Goal: Communication & Community: Answer question/provide support

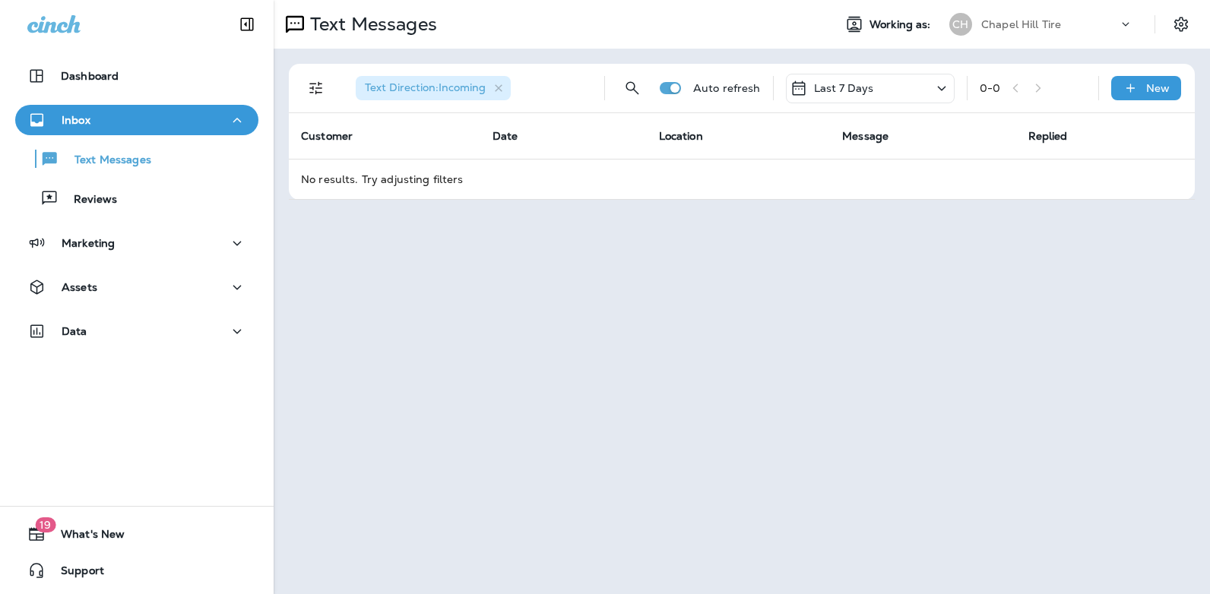
click at [938, 87] on icon at bounding box center [941, 88] width 18 height 19
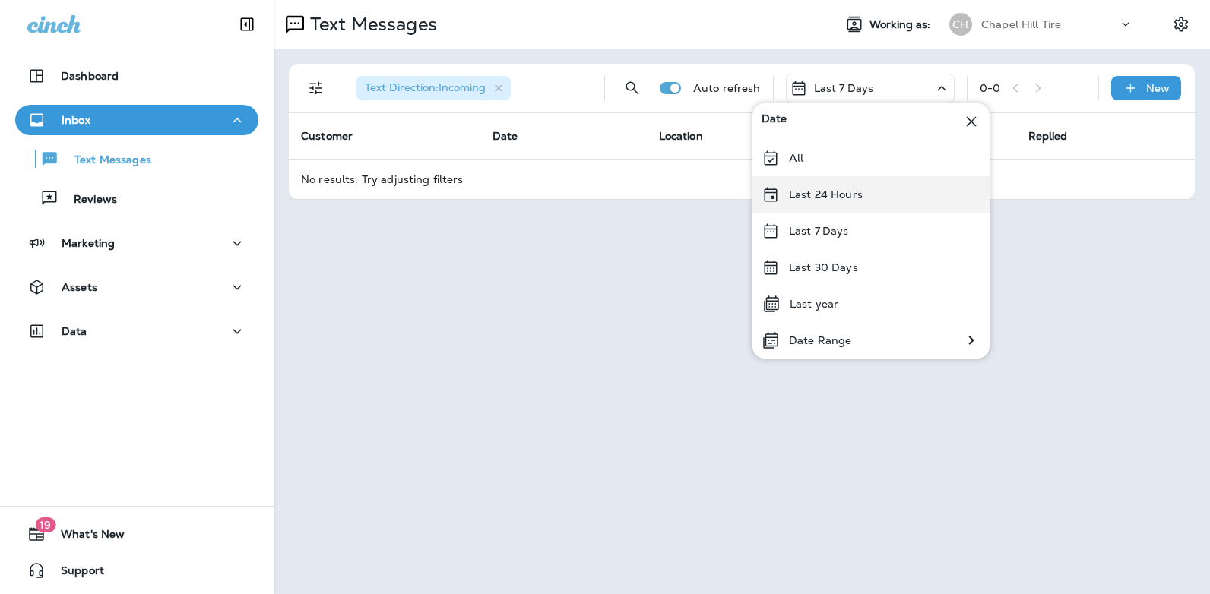
click at [885, 201] on div "Last 24 Hours" at bounding box center [870, 194] width 237 height 36
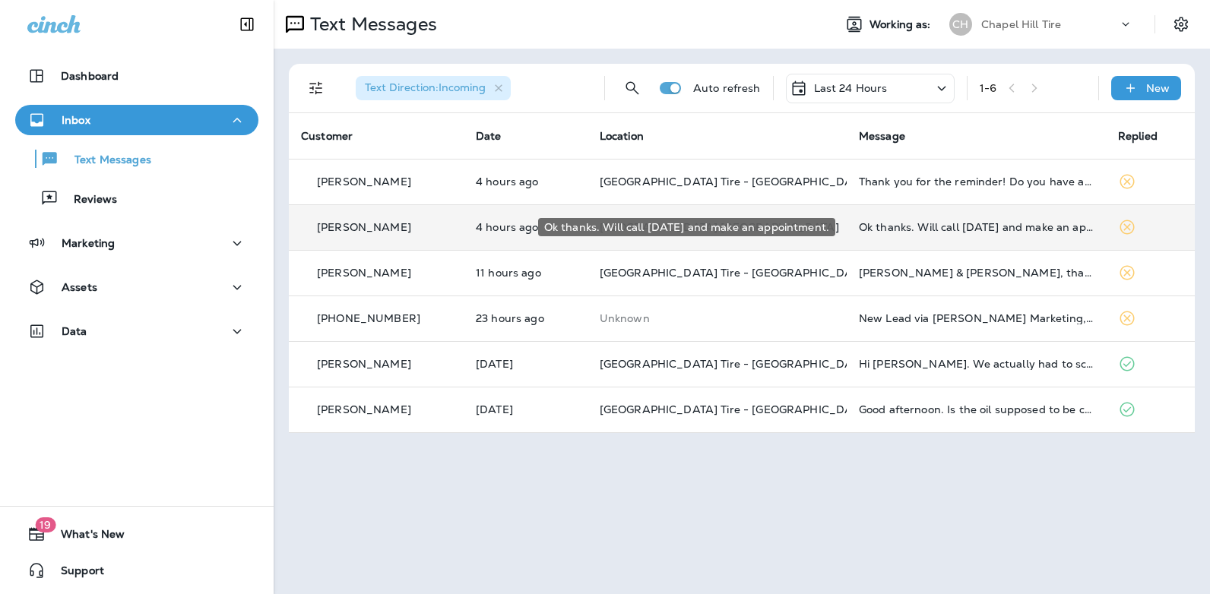
click at [938, 226] on div "Ok thanks. Will call [DATE] and make an appointment." at bounding box center [976, 227] width 235 height 12
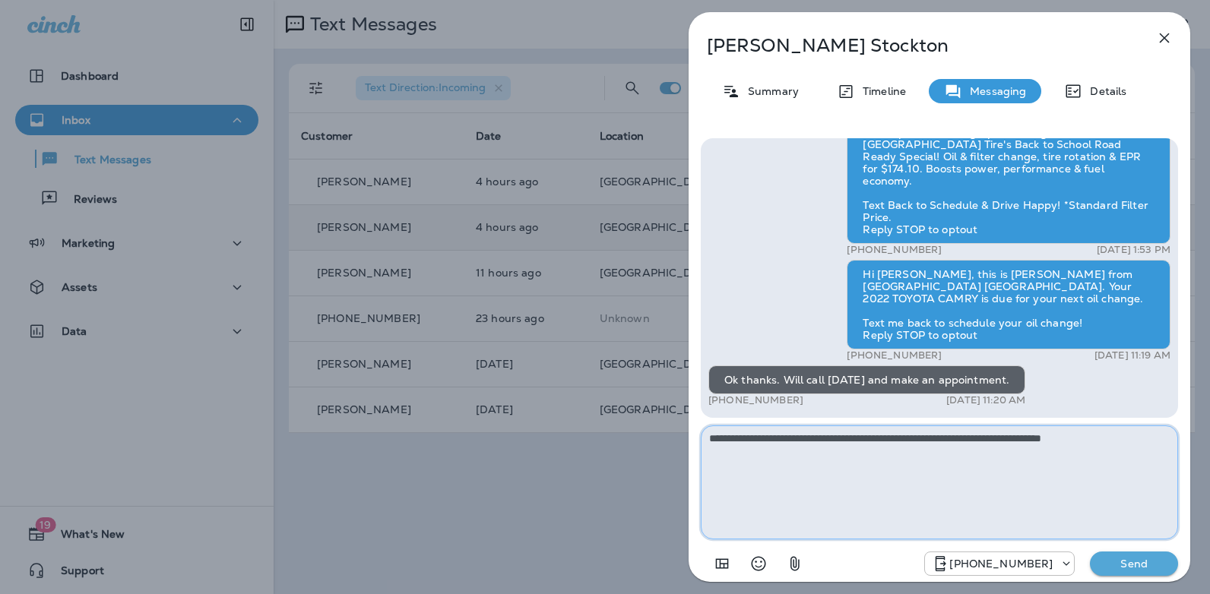
type textarea "**********"
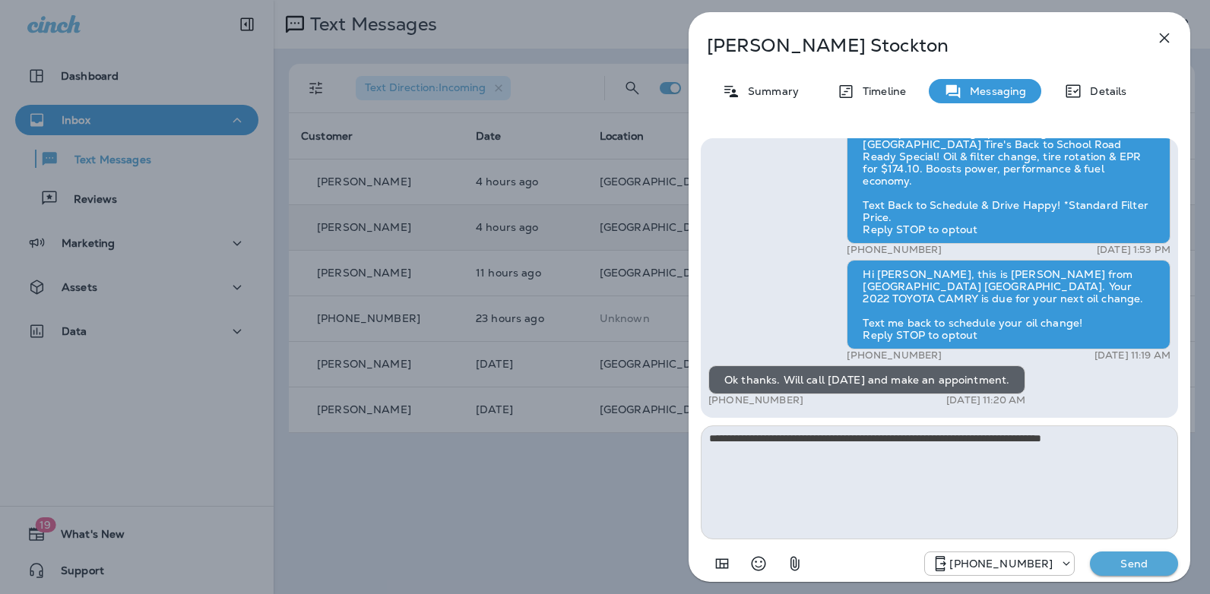
click at [1118, 561] on p "Send" at bounding box center [1134, 564] width 64 height 14
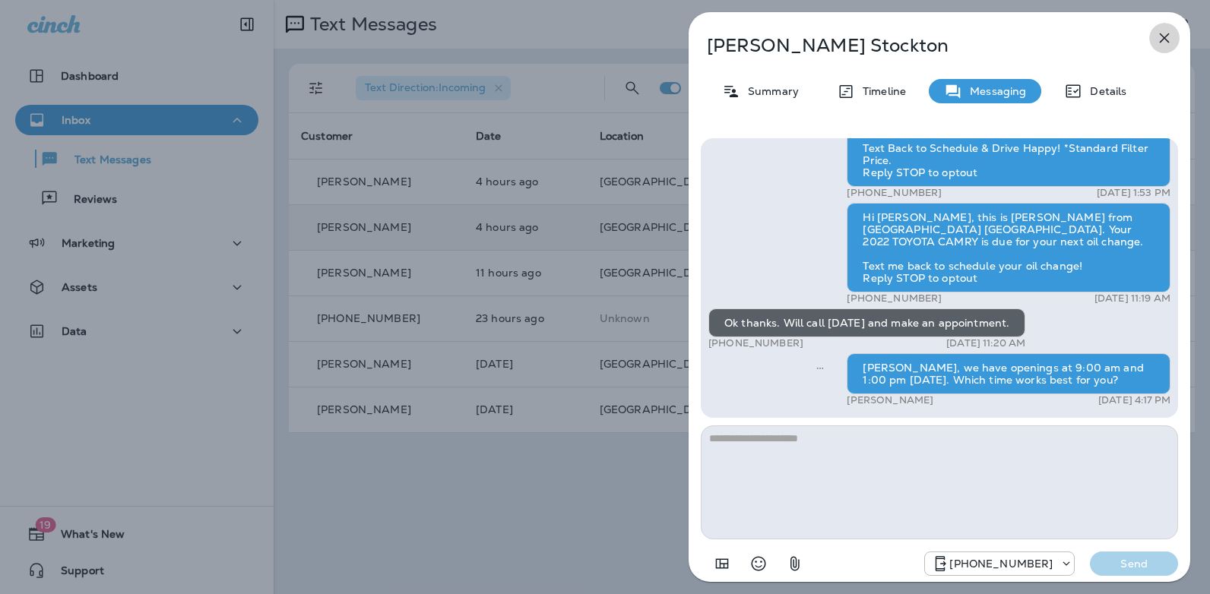
click at [1163, 42] on icon "button" at bounding box center [1164, 38] width 18 height 18
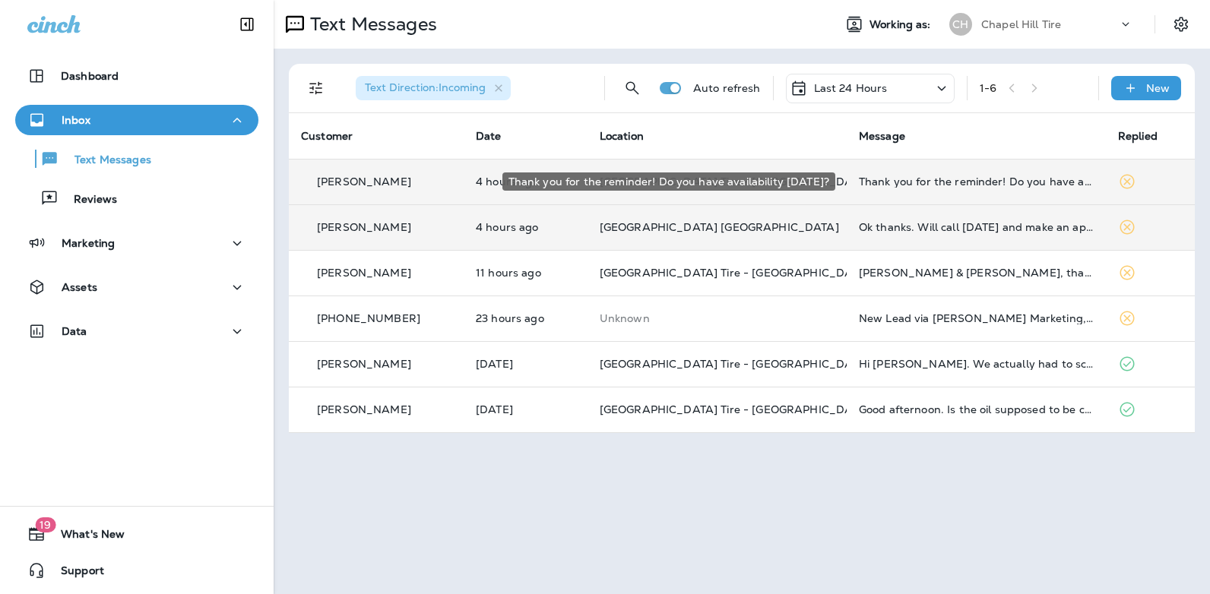
click at [908, 181] on div "Thank you for the reminder! Do you have availability [DATE]?" at bounding box center [976, 182] width 235 height 12
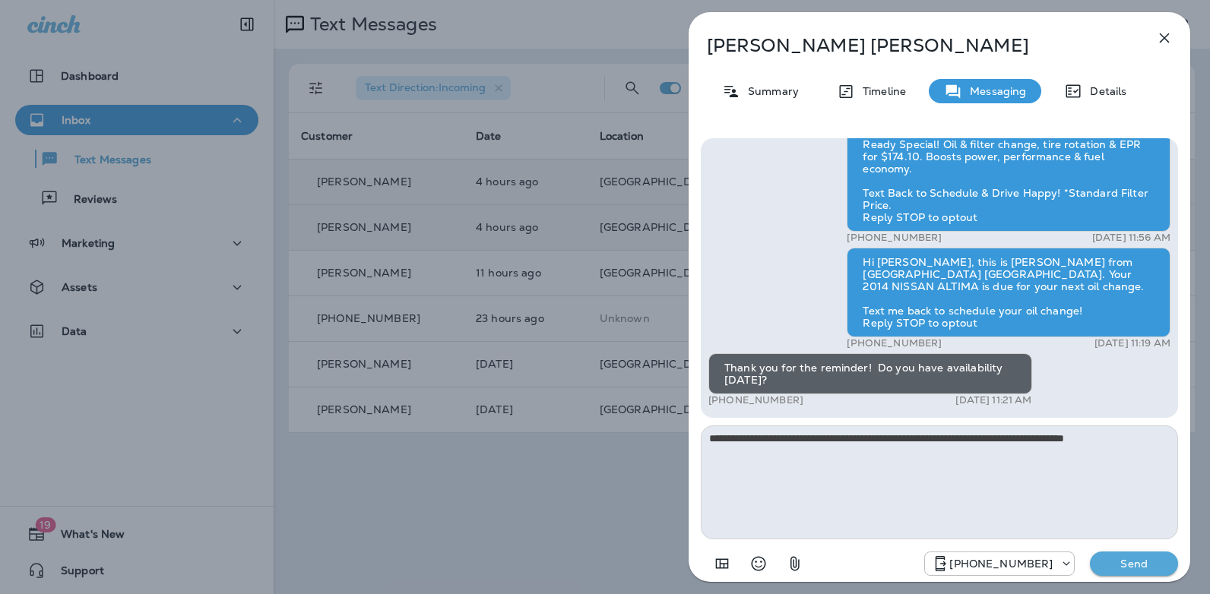
type textarea "**********"
click at [1121, 565] on p "Send" at bounding box center [1134, 564] width 64 height 14
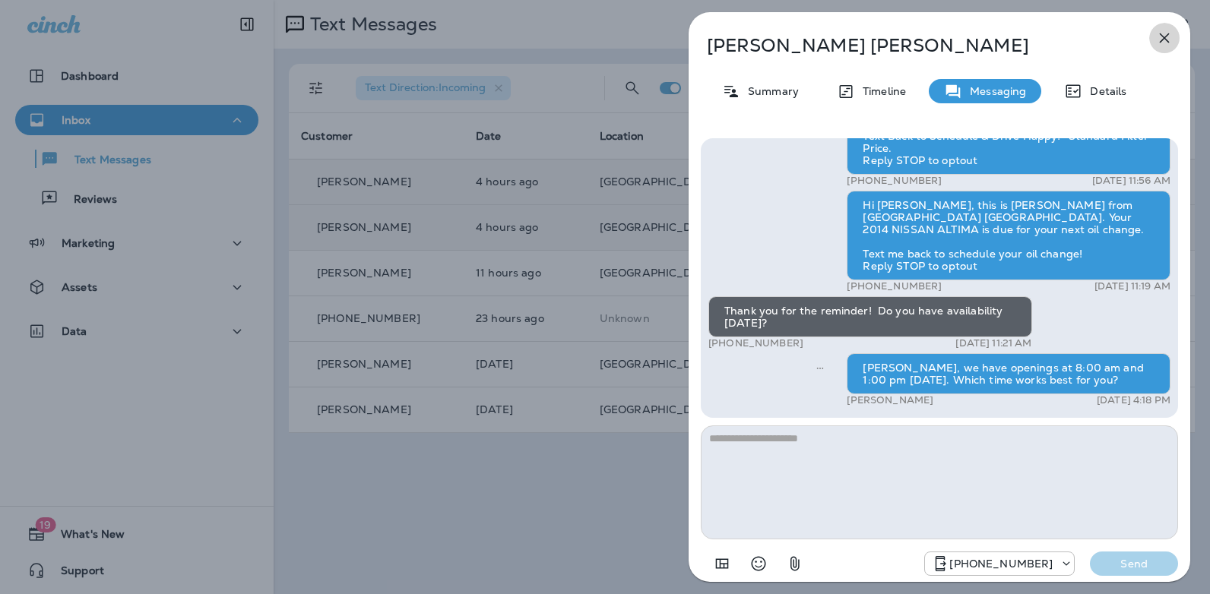
click at [1165, 39] on icon "button" at bounding box center [1165, 38] width 10 height 10
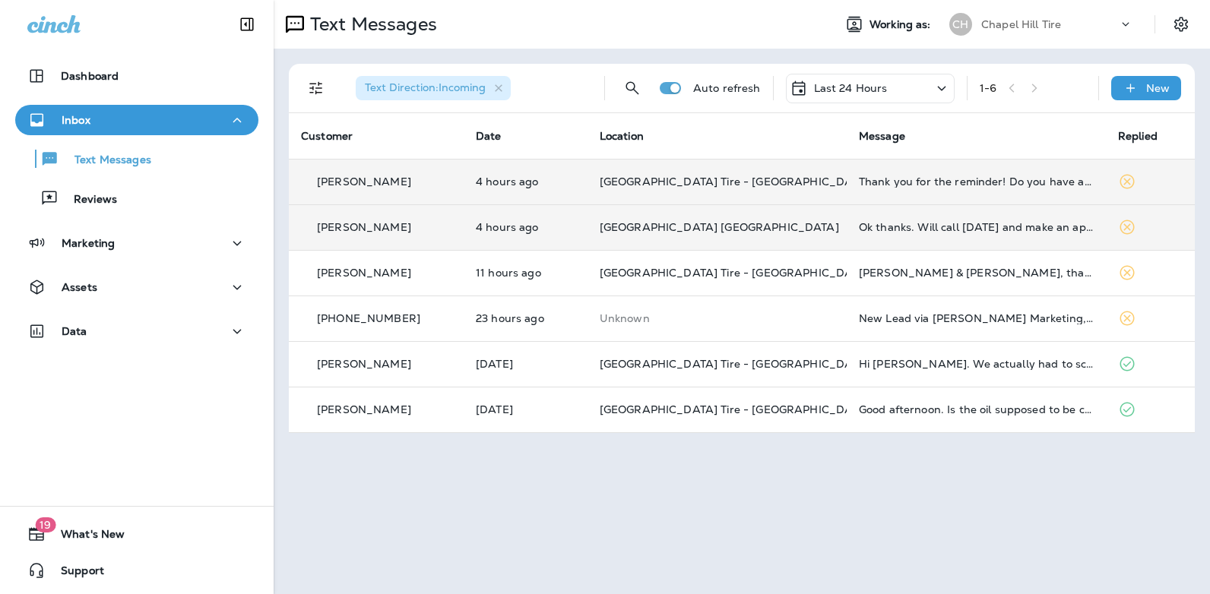
click at [935, 90] on icon at bounding box center [941, 88] width 18 height 19
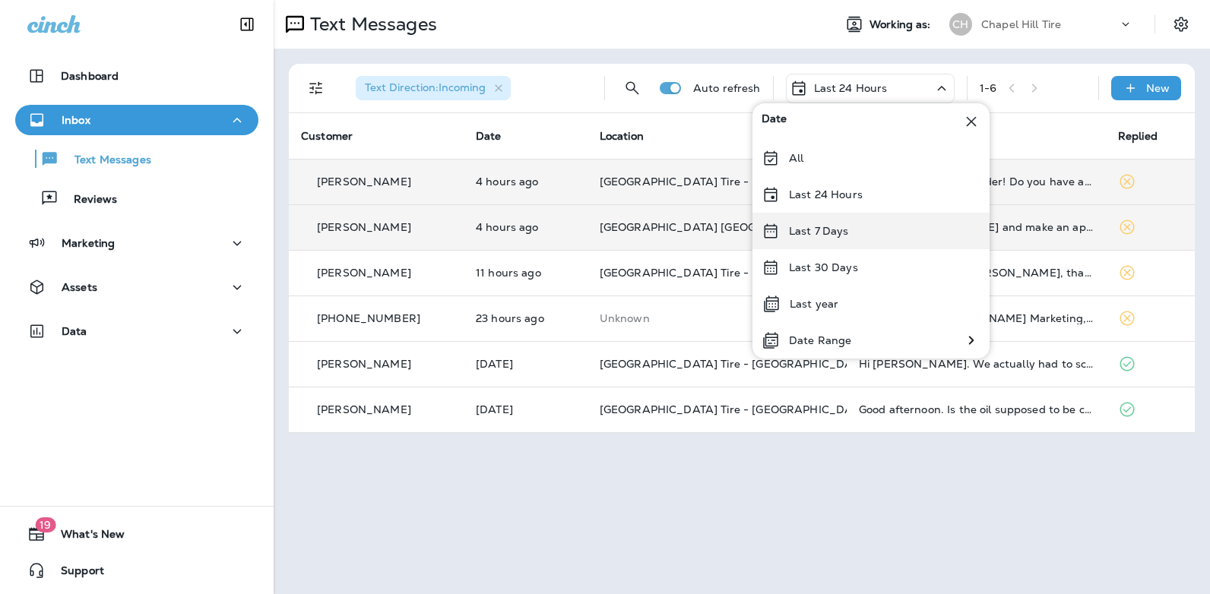
click at [869, 229] on div "Last 7 Days" at bounding box center [870, 231] width 237 height 36
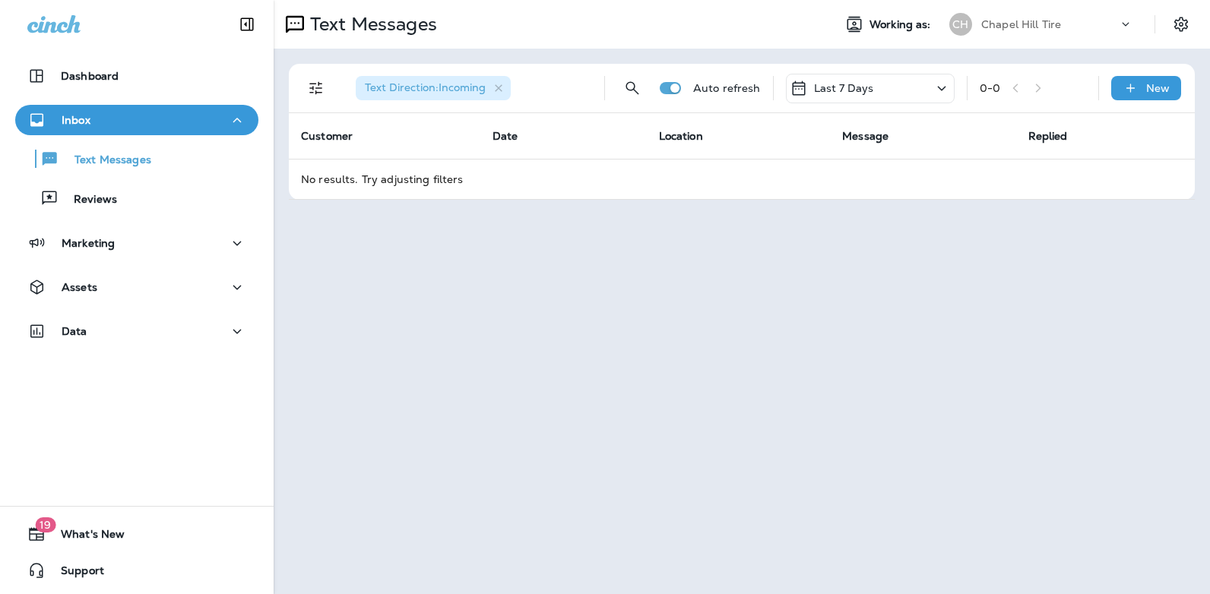
click at [941, 88] on icon at bounding box center [941, 88] width 8 height 5
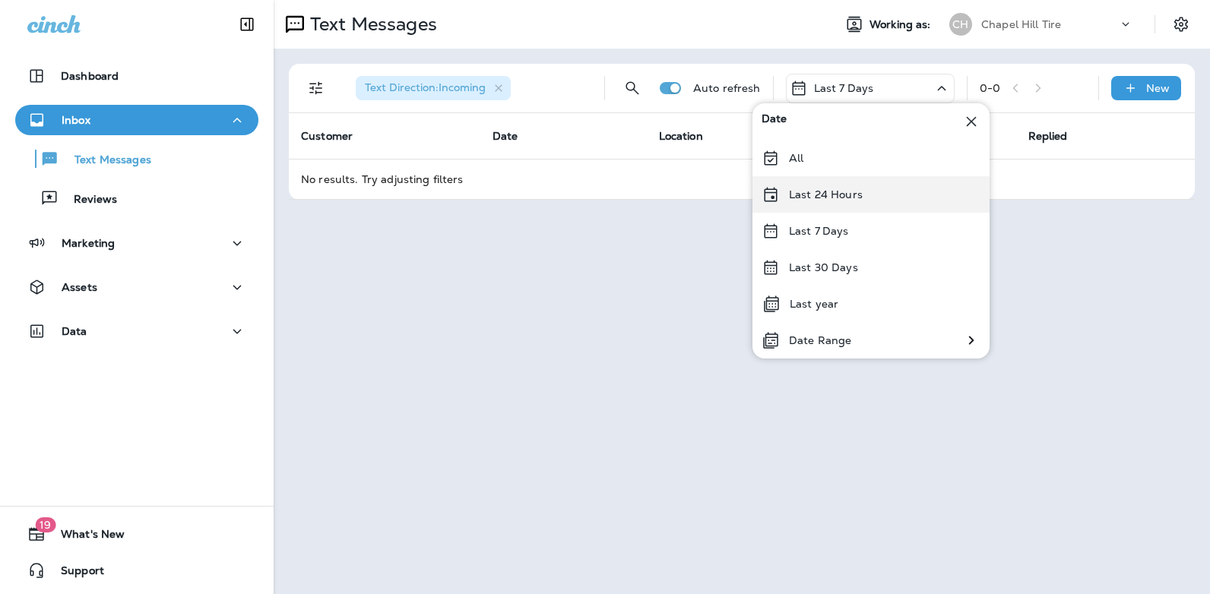
click at [878, 195] on div "Last 24 Hours" at bounding box center [870, 194] width 237 height 36
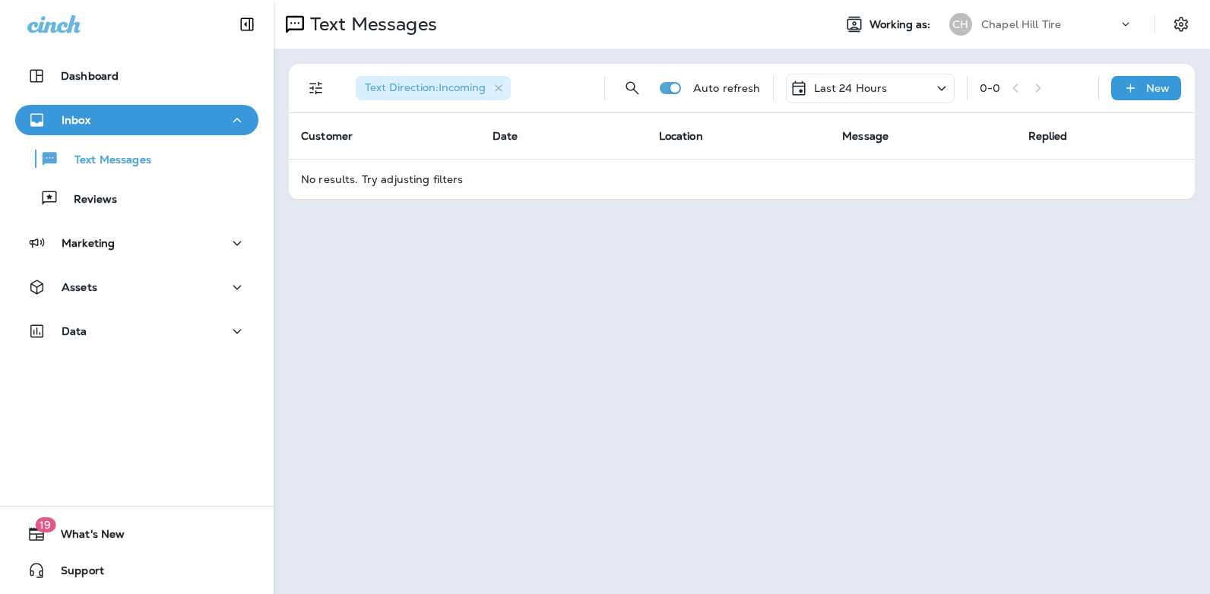
click at [942, 87] on icon at bounding box center [941, 88] width 18 height 19
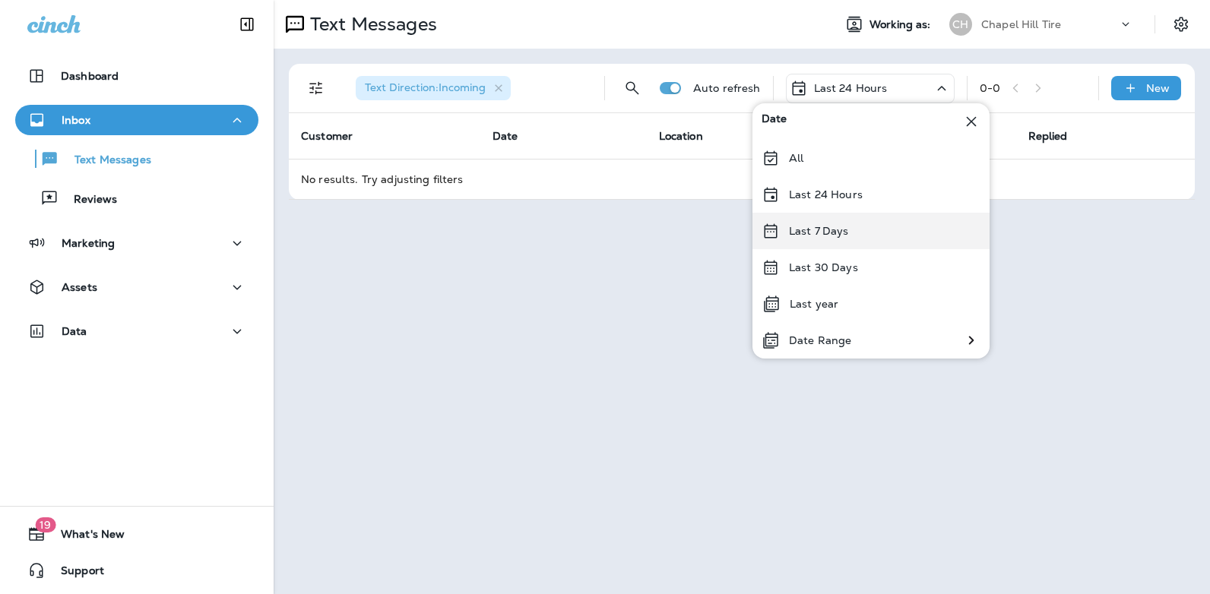
click at [867, 231] on div "Last 7 Days" at bounding box center [870, 231] width 237 height 36
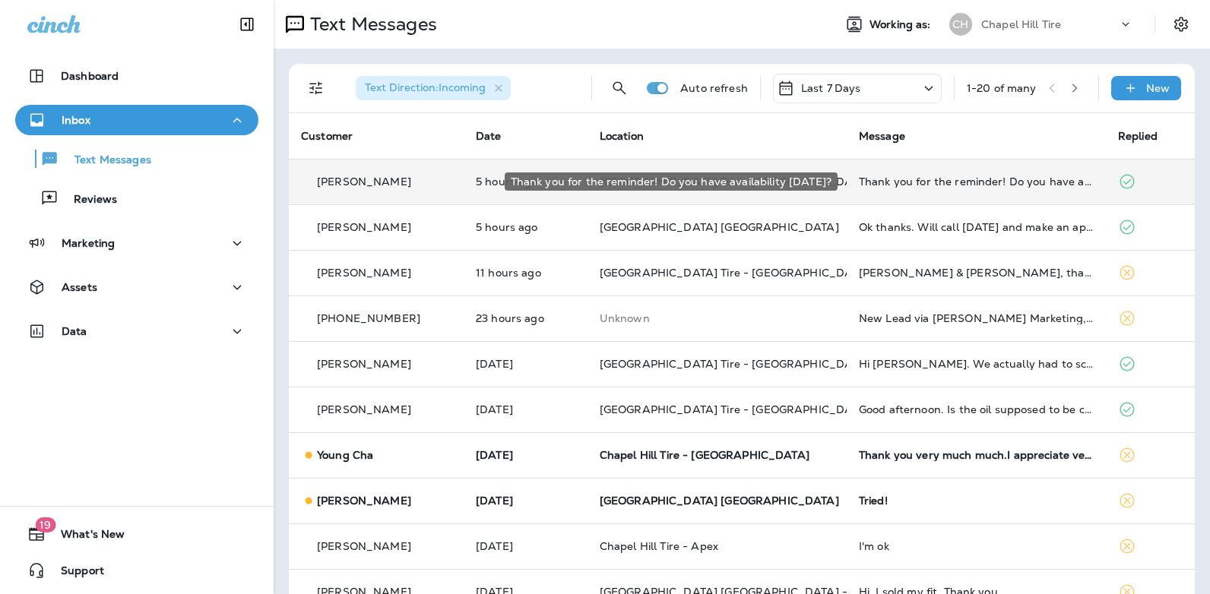
click at [915, 178] on div "Thank you for the reminder! Do you have availability [DATE]?" at bounding box center [976, 182] width 235 height 12
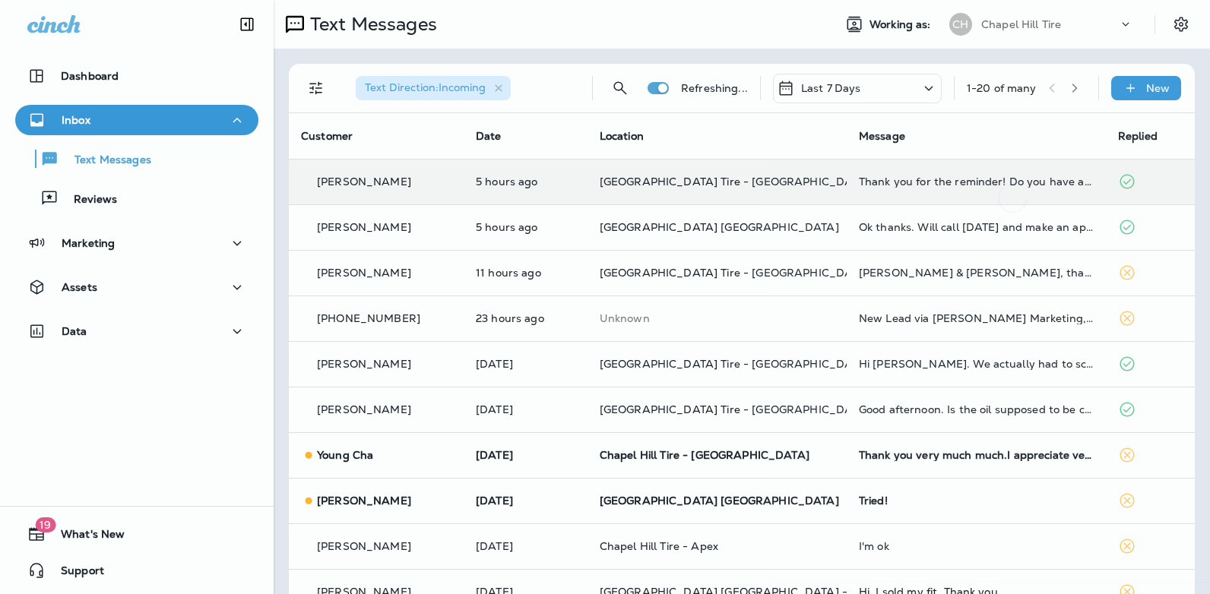
click at [915, 178] on div at bounding box center [1012, 112] width 502 height 201
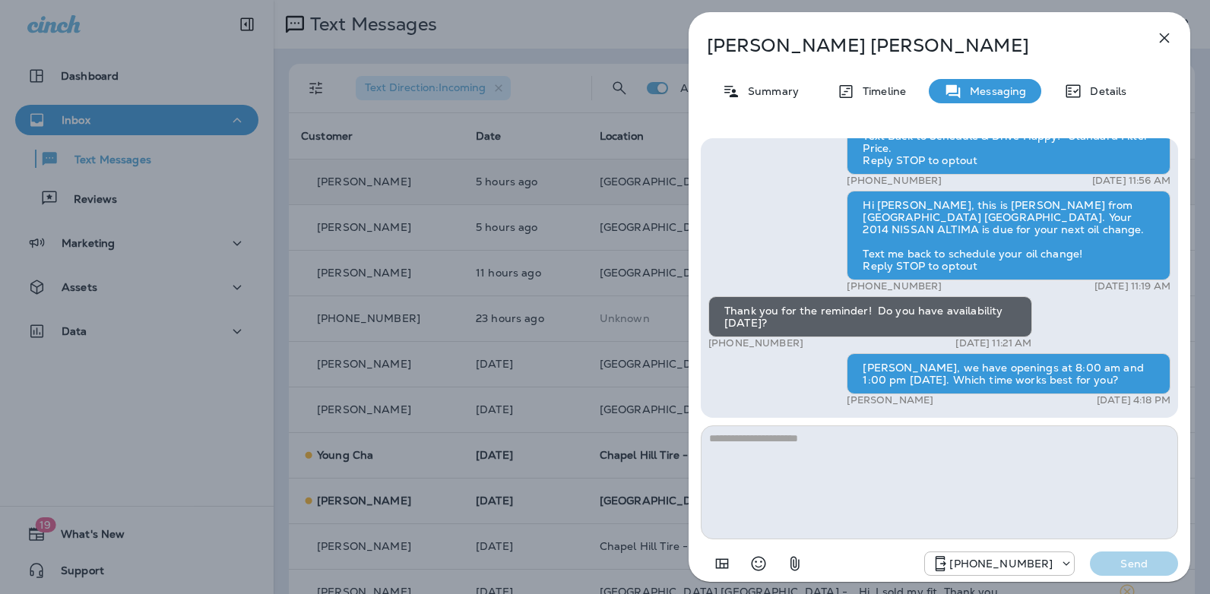
click at [1167, 36] on icon "button" at bounding box center [1164, 38] width 18 height 18
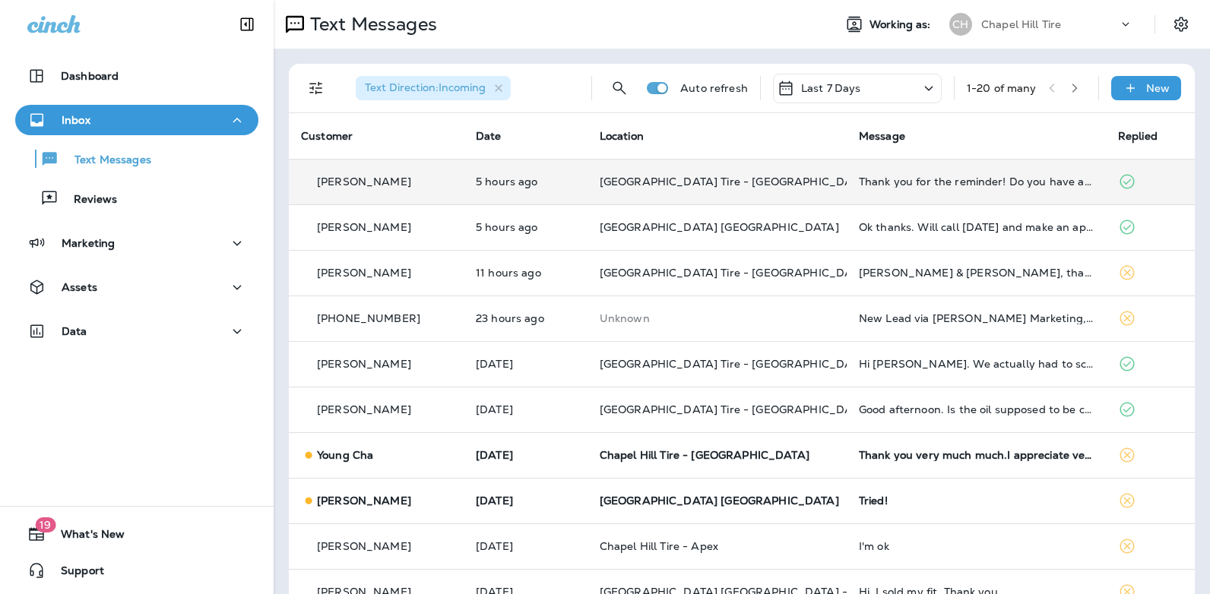
click at [919, 90] on icon at bounding box center [928, 88] width 18 height 19
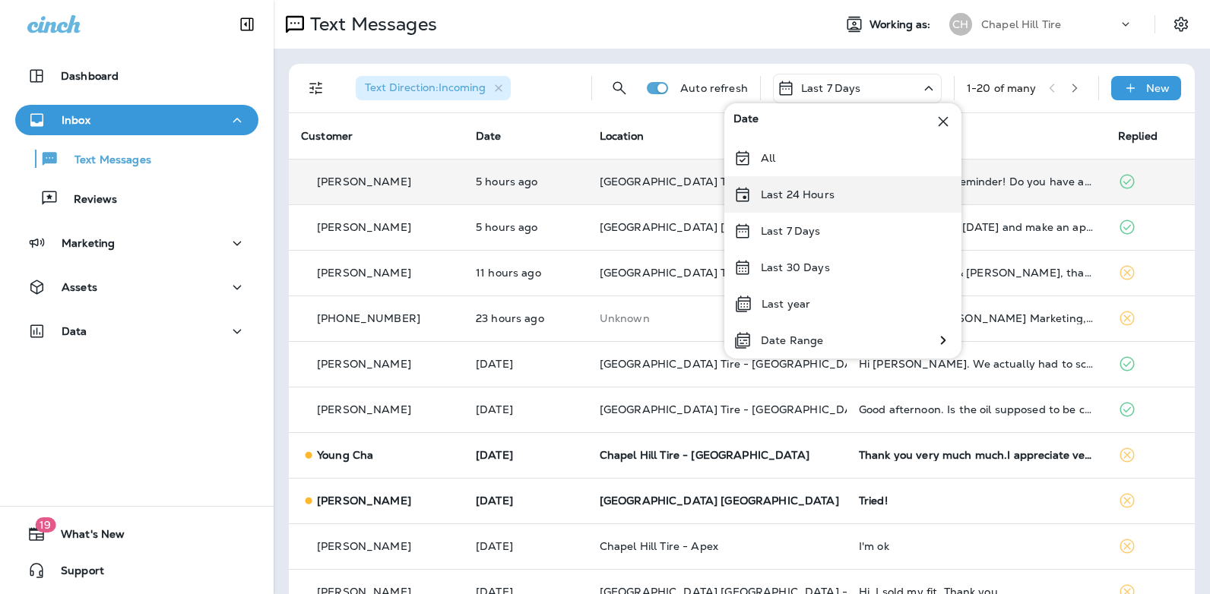
click at [836, 195] on div "Last 24 Hours" at bounding box center [842, 194] width 237 height 36
